Goal: Navigation & Orientation: Find specific page/section

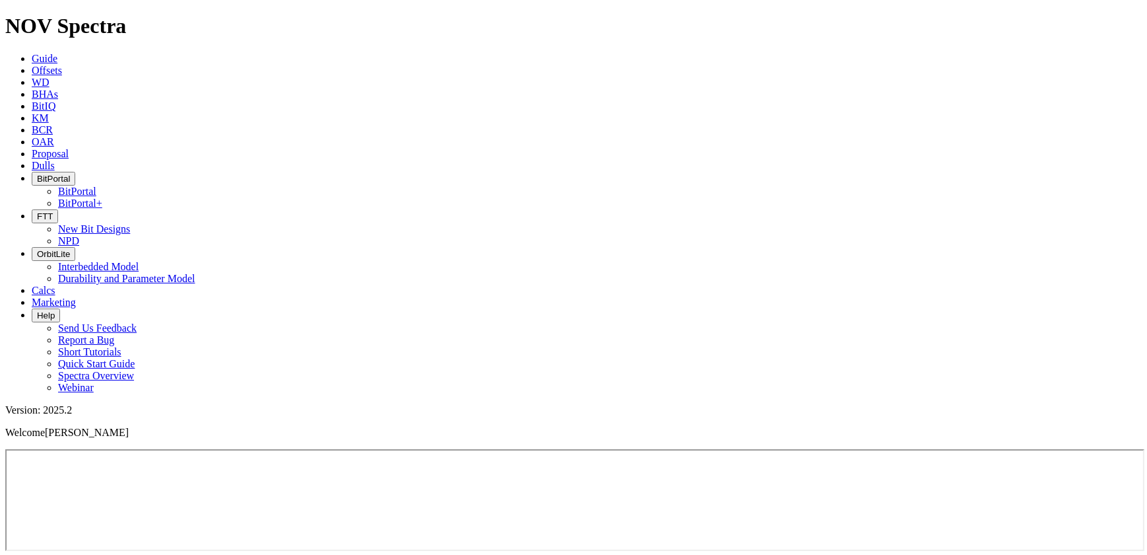
click at [70, 174] on span "BitPortal" at bounding box center [53, 179] width 33 height 10
click at [96, 186] on link "BitPortal" at bounding box center [77, 191] width 38 height 11
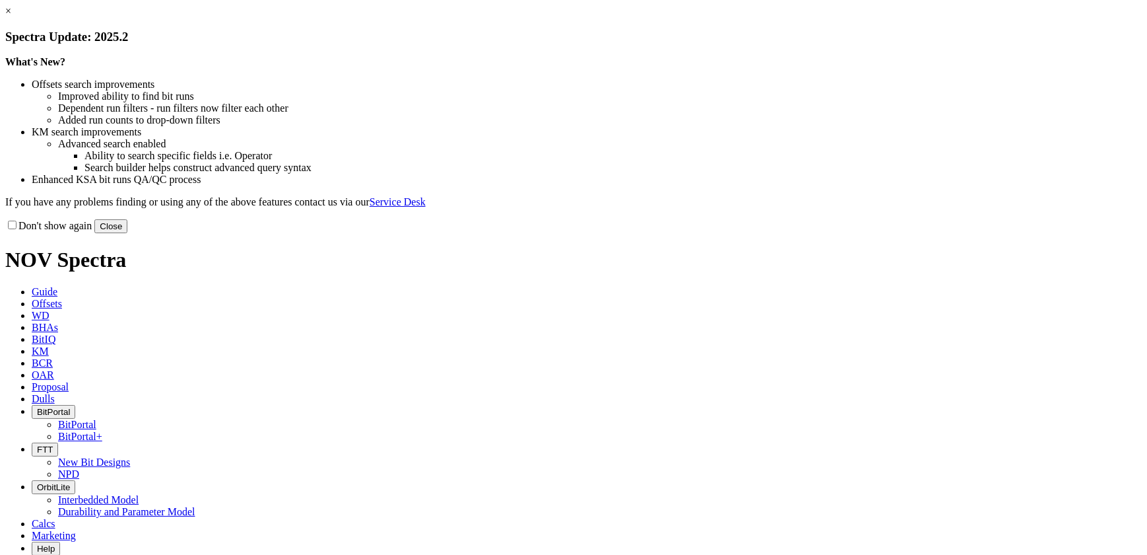
click at [127, 233] on button "Close" at bounding box center [110, 226] width 33 height 14
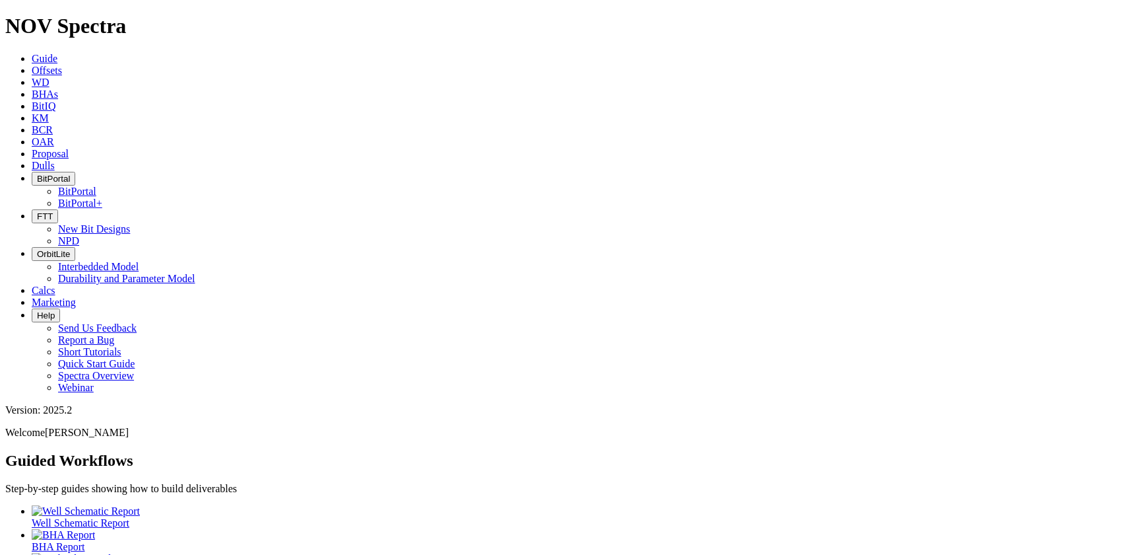
click at [70, 174] on span "BitPortal" at bounding box center [53, 179] width 33 height 10
click at [96, 186] on link "BitPortal" at bounding box center [77, 191] width 38 height 11
